Goal: Information Seeking & Learning: Check status

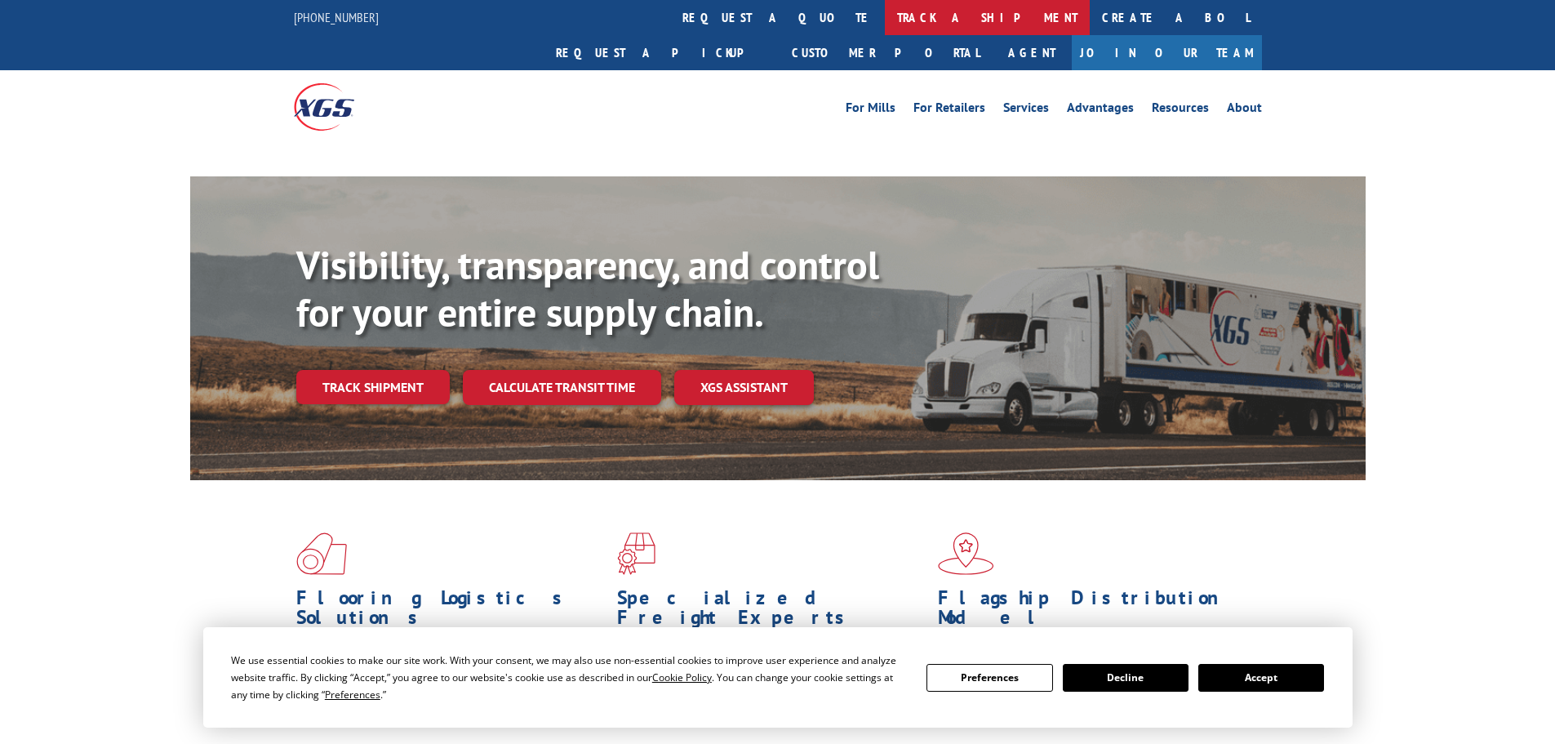
click at [885, 20] on link "track a shipment" at bounding box center [987, 17] width 205 height 35
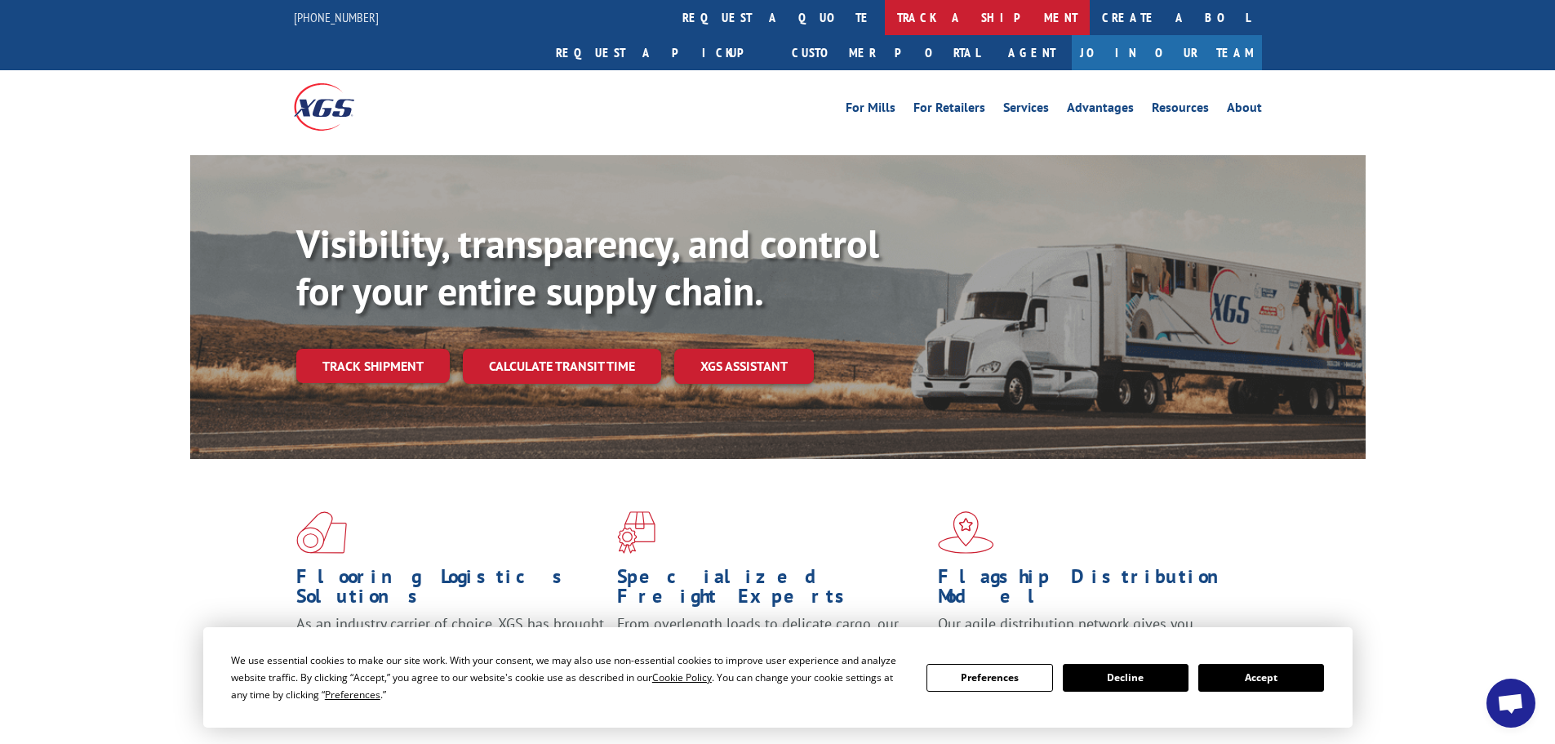
click at [885, 19] on link "track a shipment" at bounding box center [987, 17] width 205 height 35
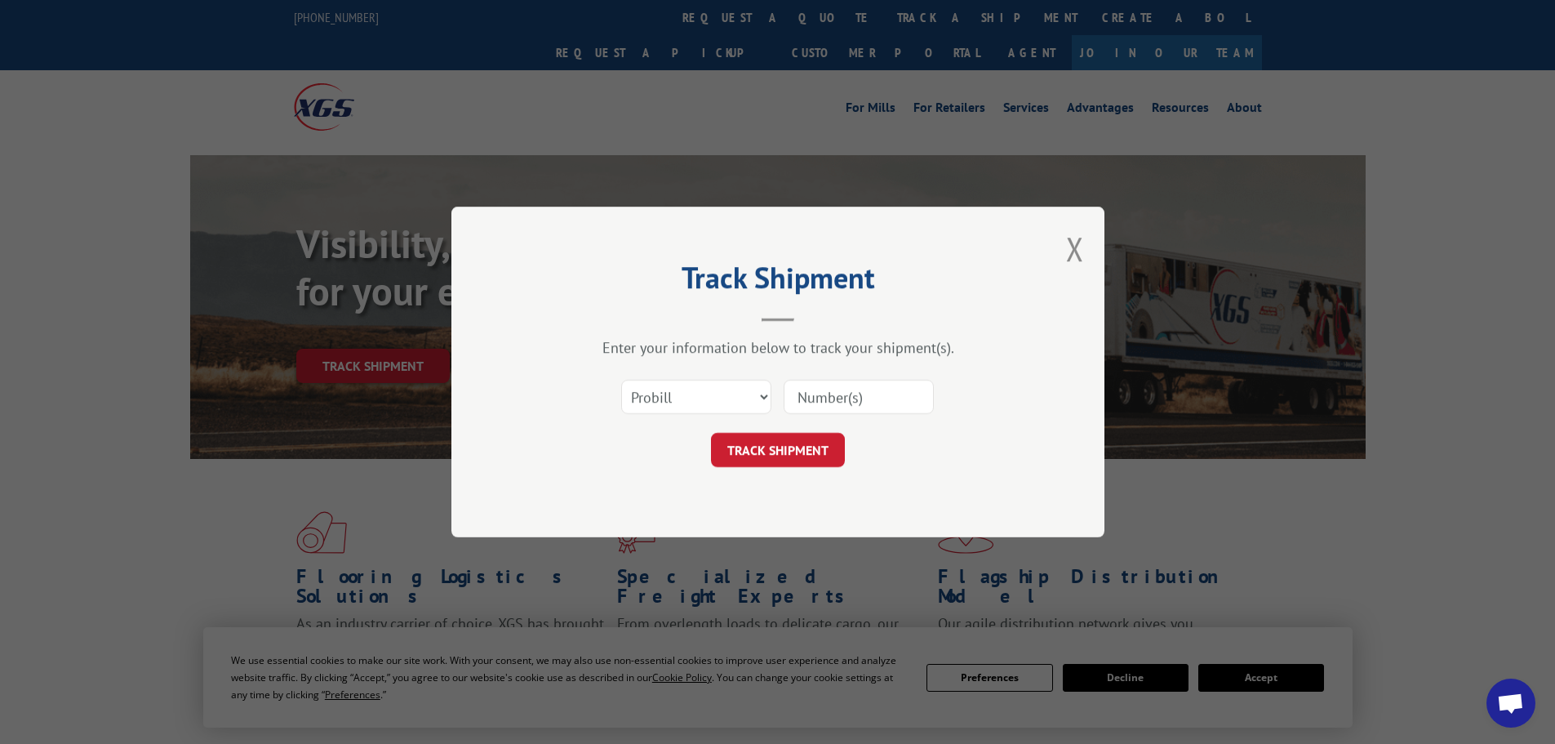
click at [817, 393] on input at bounding box center [859, 397] width 150 height 34
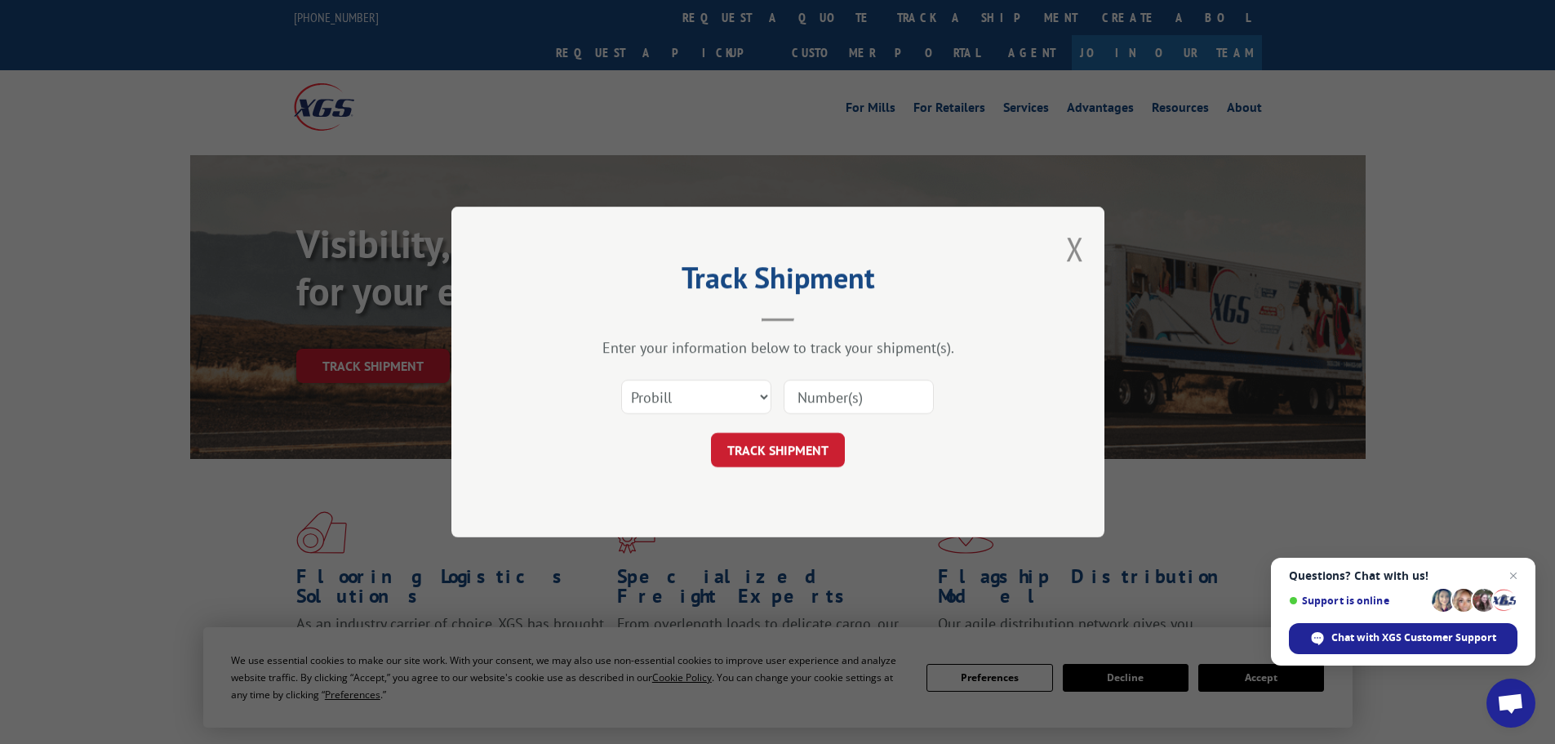
paste input "6038496"
type input "6038496"
click at [775, 450] on button "TRACK SHIPMENT" at bounding box center [778, 450] width 134 height 34
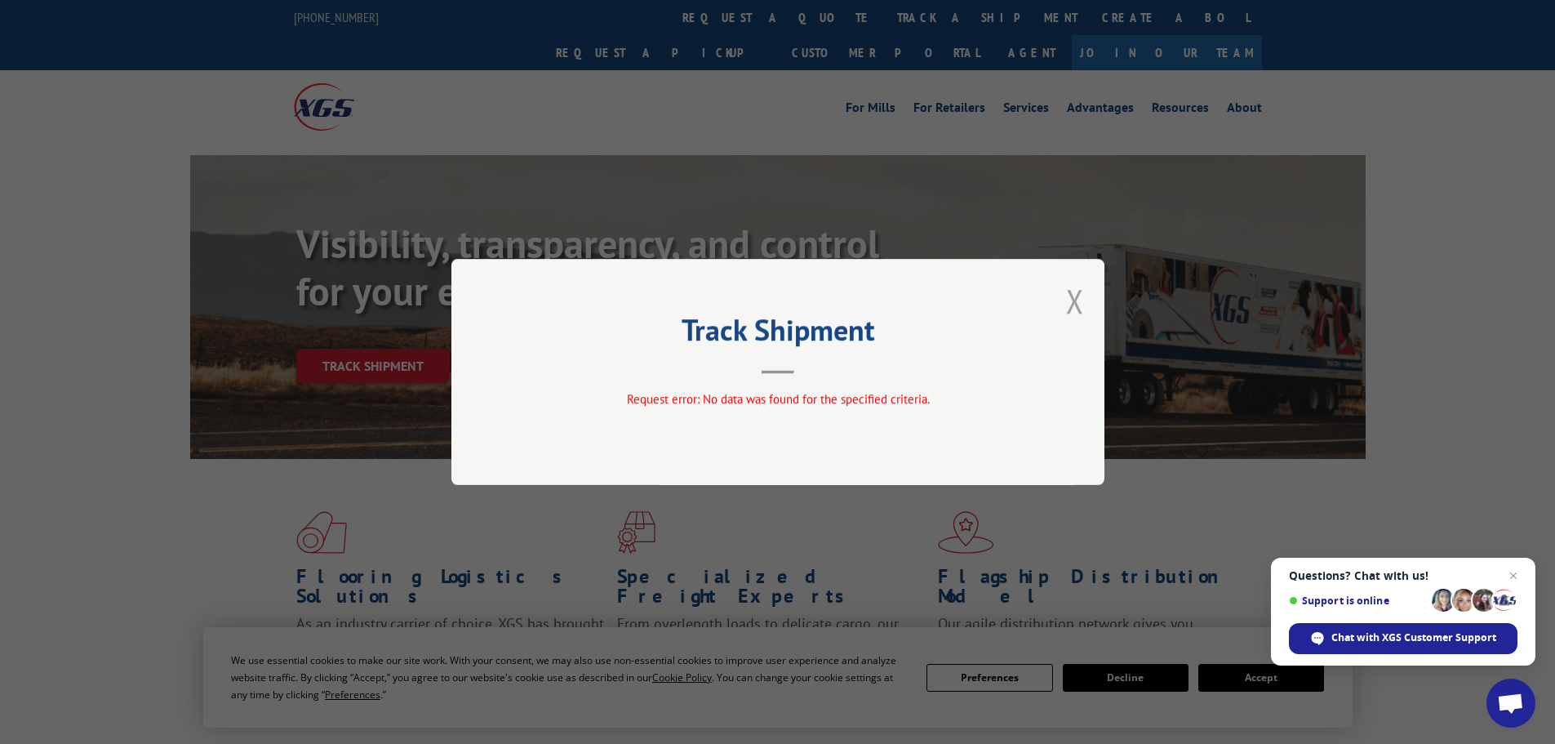
click at [1077, 299] on button "Close modal" at bounding box center [1075, 300] width 18 height 43
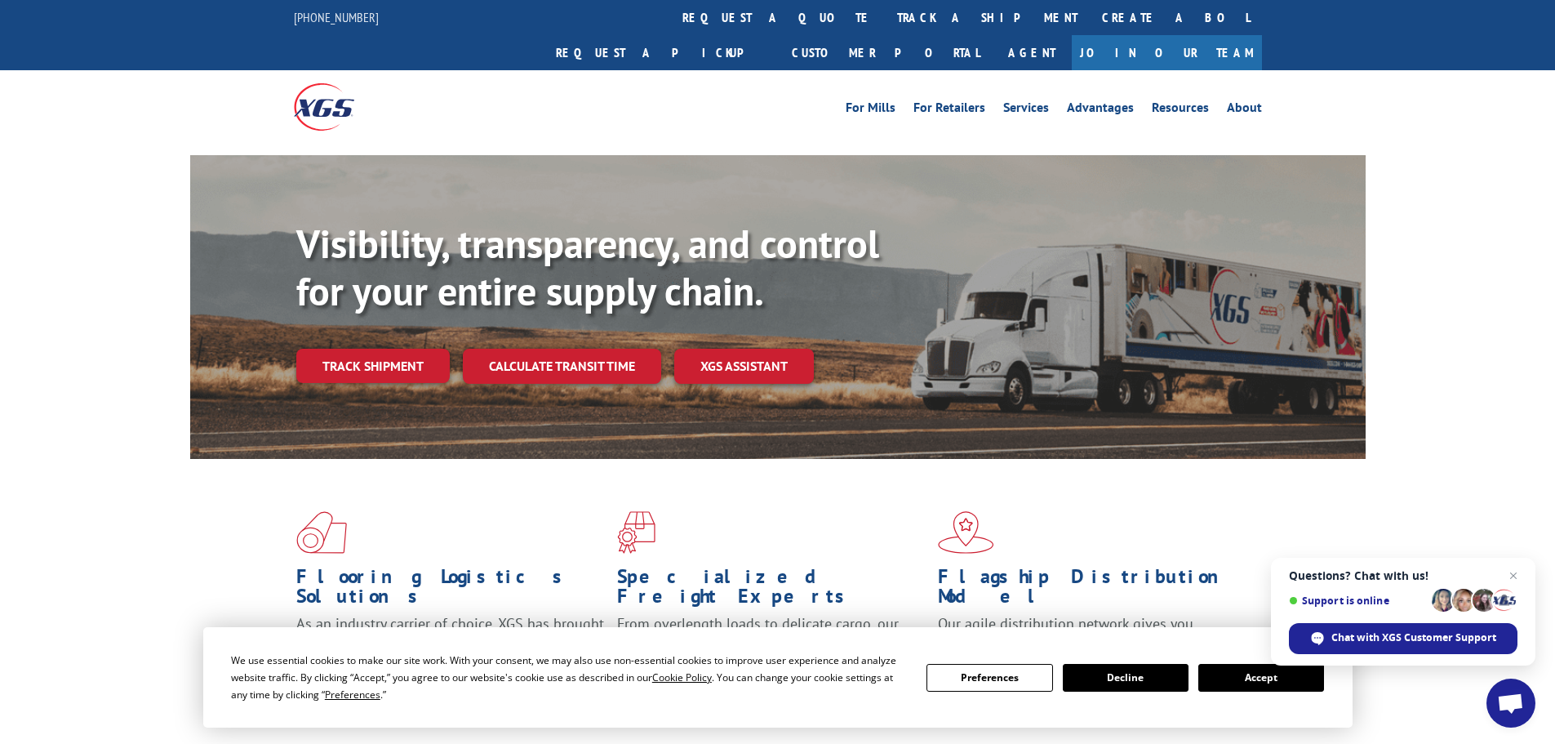
click at [1517, 574] on span "Close chat" at bounding box center [1514, 576] width 20 height 20
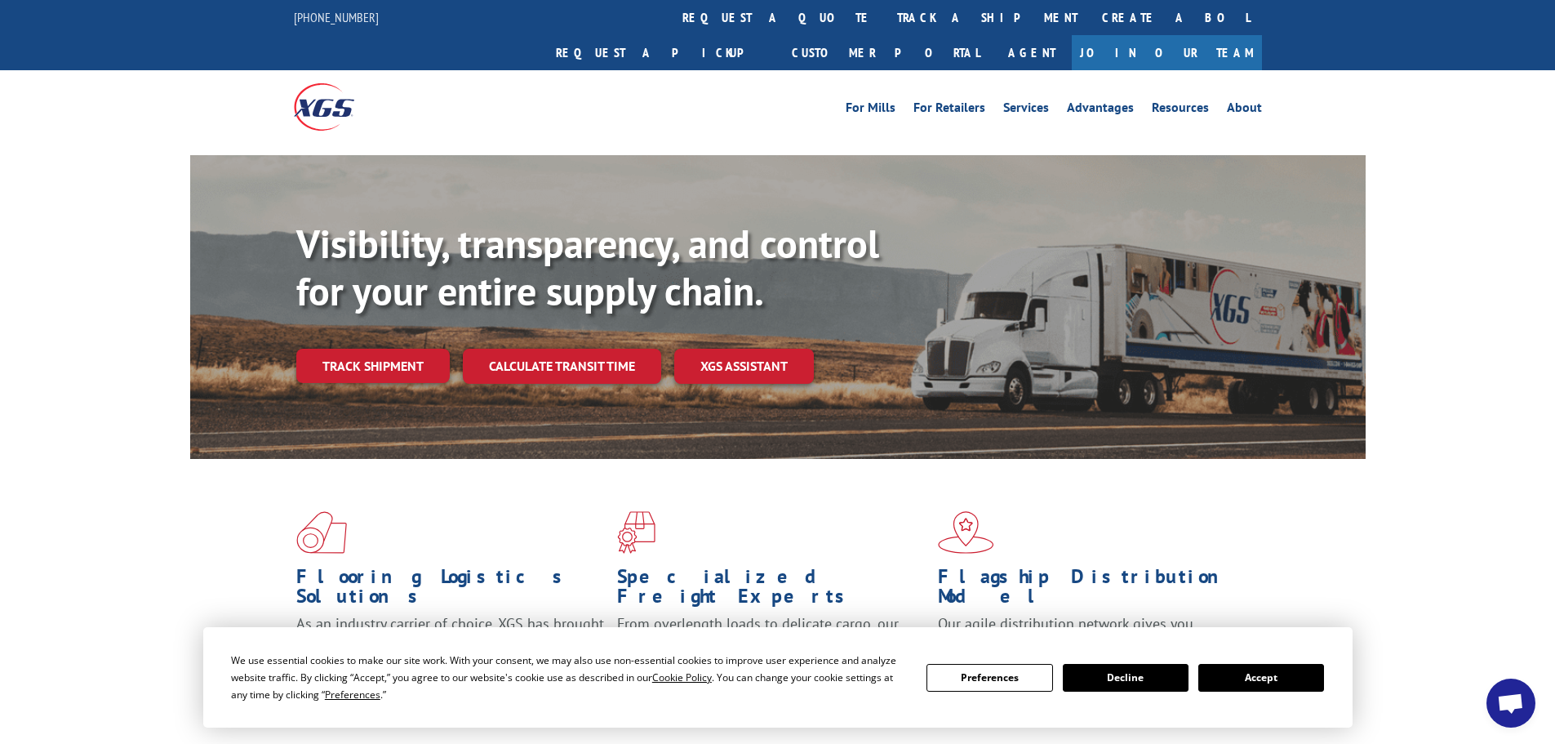
click at [1257, 683] on button "Accept" at bounding box center [1262, 678] width 126 height 28
